Goal: Transaction & Acquisition: Purchase product/service

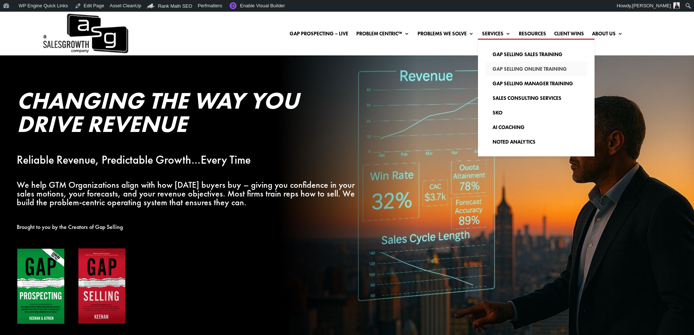
click at [505, 68] on link "Gap Selling Online Training" at bounding box center [536, 69] width 102 height 15
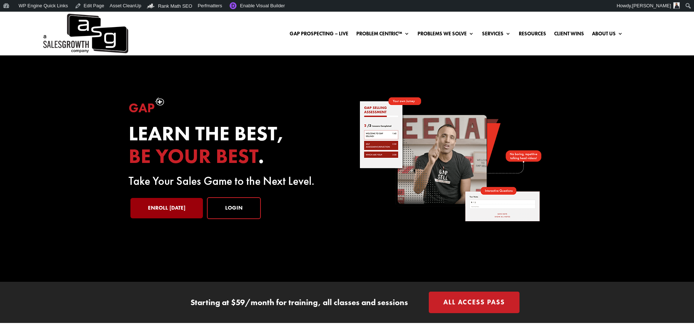
click at [177, 211] on link "Enroll [DATE]" at bounding box center [166, 208] width 73 height 20
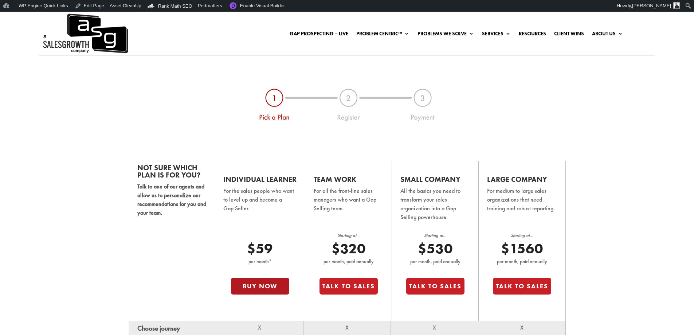
scroll to position [437, 0]
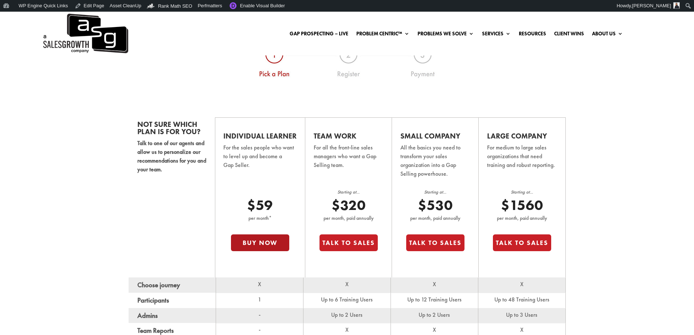
click at [256, 246] on button "Buy Now" at bounding box center [260, 242] width 58 height 17
